Goal: Information Seeking & Learning: Compare options

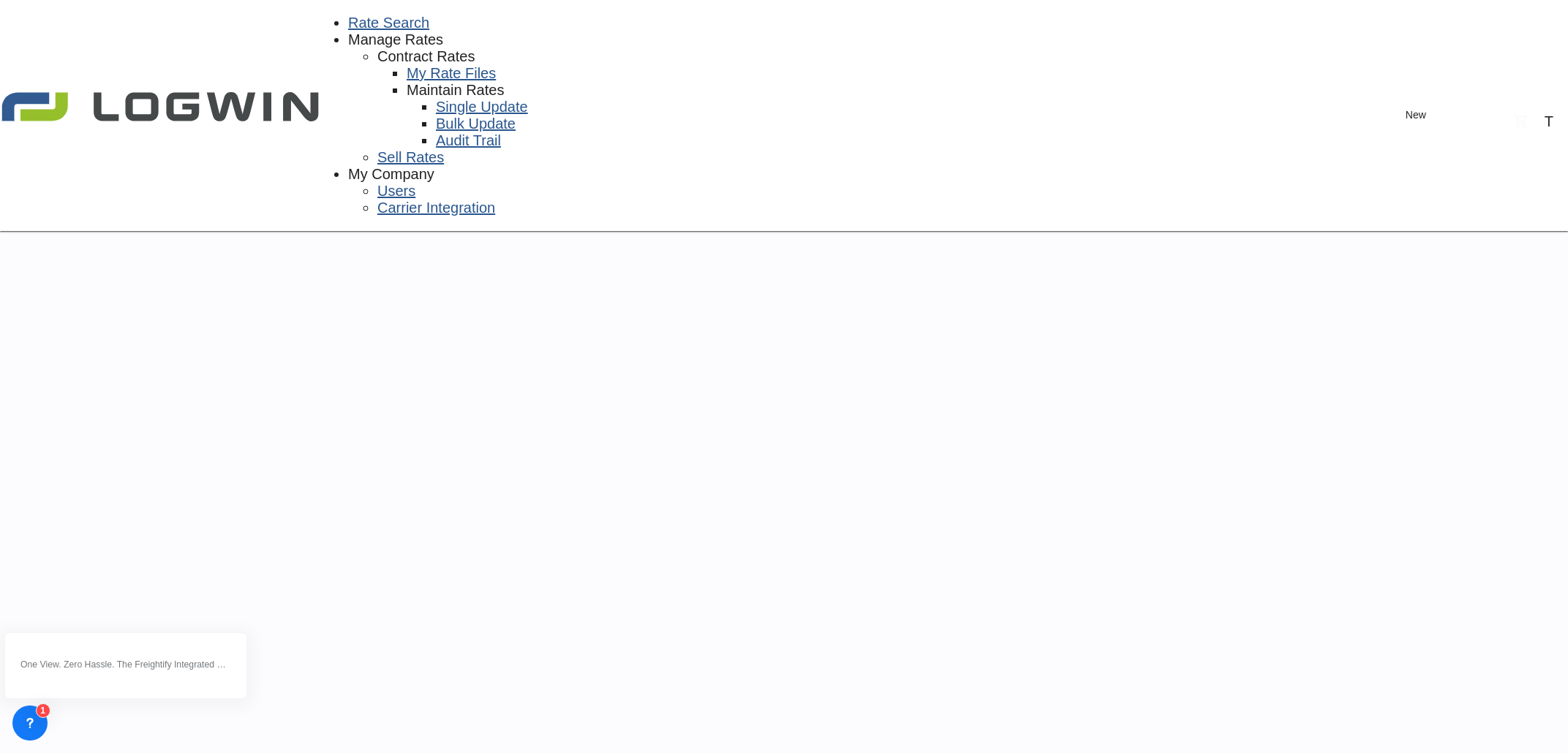
click at [348, 31] on link "Rate Search" at bounding box center [389, 23] width 81 height 17
click at [1545, 113] on div "T" at bounding box center [1550, 122] width 9 height 17
click at [1487, 93] on button "Logout" at bounding box center [1523, 80] width 113 height 23
